Goal: Information Seeking & Learning: Understand process/instructions

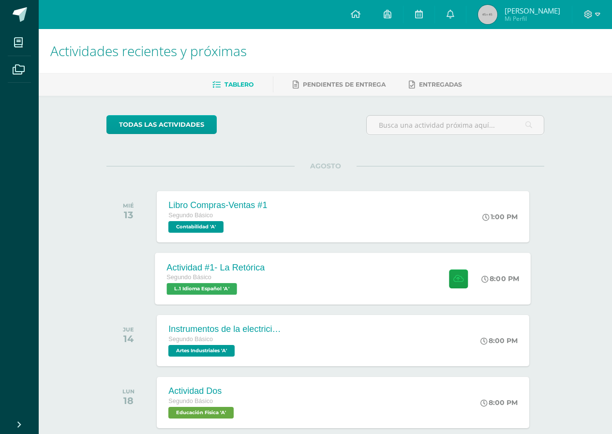
click at [287, 279] on div "Actividad #1- La Retórica Segundo Básico L.1 Idioma Español 'A' 8:00 PM Activid…" at bounding box center [343, 279] width 376 height 52
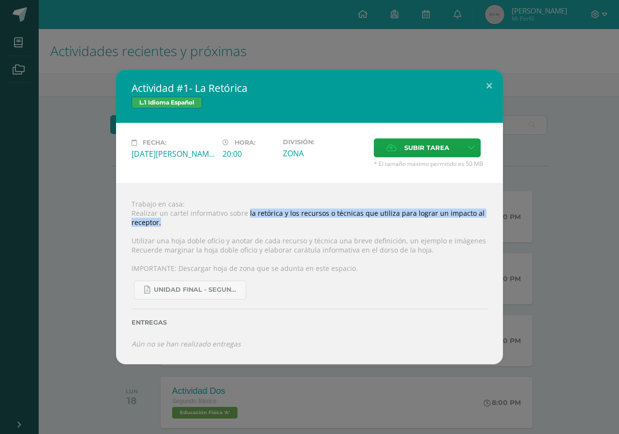
drag, startPoint x: 246, startPoint y: 215, endPoint x: 471, endPoint y: 219, distance: 225.5
click at [475, 219] on div "Trabajo en casa: Realizar un cartel informativo sobre la retórica y los recurso…" at bounding box center [309, 273] width 387 height 181
copy div "la retórica y los recursos o técnicas que utiliza para lograr un impacto al rec…"
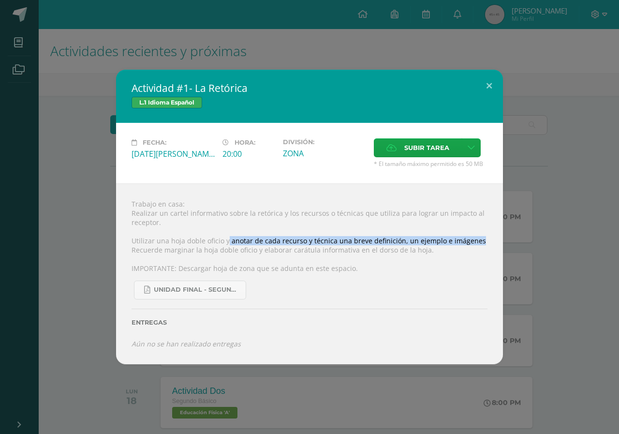
drag, startPoint x: 227, startPoint y: 240, endPoint x: 496, endPoint y: 239, distance: 269.5
click at [496, 239] on div "Trabajo en casa: Realizar un cartel informativo sobre la retórica y los recurso…" at bounding box center [309, 273] width 387 height 181
drag, startPoint x: 469, startPoint y: 240, endPoint x: 473, endPoint y: 228, distance: 11.6
click at [473, 228] on div "Trabajo en casa: Realizar un cartel informativo sobre la retórica y los recurso…" at bounding box center [309, 273] width 387 height 181
drag, startPoint x: 434, startPoint y: 240, endPoint x: 353, endPoint y: 234, distance: 81.0
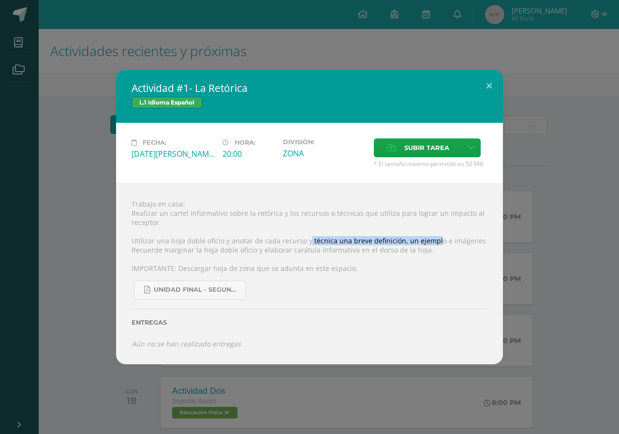
click at [315, 237] on div "Trabajo en casa: Realizar un cartel informativo sobre la retórica y los recurso…" at bounding box center [309, 273] width 387 height 181
drag, startPoint x: 228, startPoint y: 238, endPoint x: 436, endPoint y: 241, distance: 207.6
click at [436, 241] on div "Trabajo en casa: Realizar un cartel informativo sobre la retórica y los recurso…" at bounding box center [309, 273] width 387 height 181
copy div "anotar de cada recurso y técnica una breve definición, un ejemplo"
click at [376, 274] on div "Trabajo en casa: Realizar un cartel informativo sobre la retórica y los recurso…" at bounding box center [309, 273] width 387 height 181
